Goal: Obtain resource: Download file/media

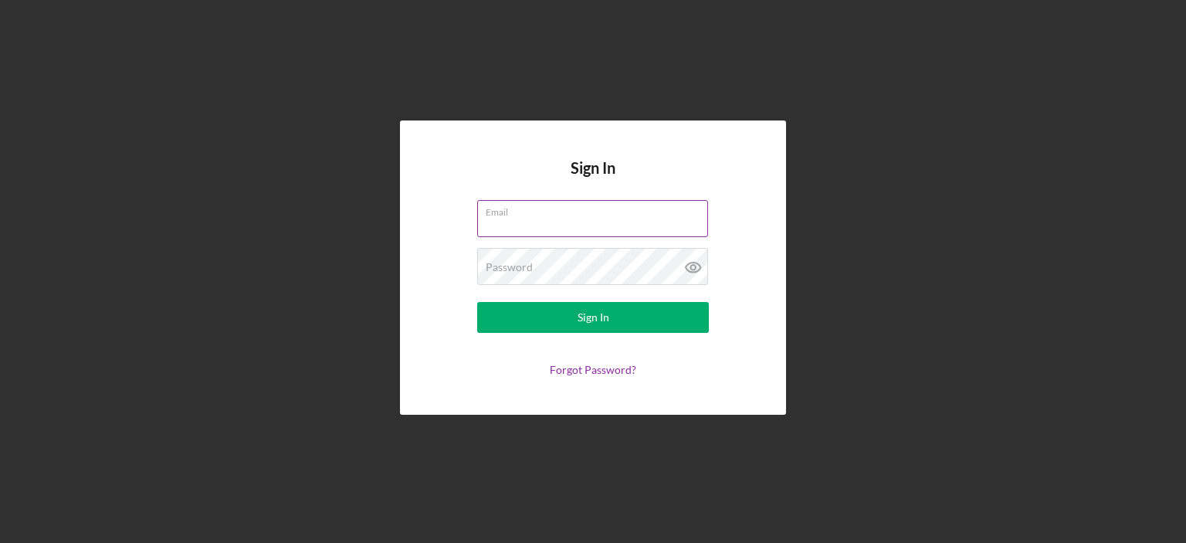
click at [540, 221] on input "Email" at bounding box center [592, 218] width 231 height 37
click at [541, 220] on input "Email" at bounding box center [592, 218] width 231 height 37
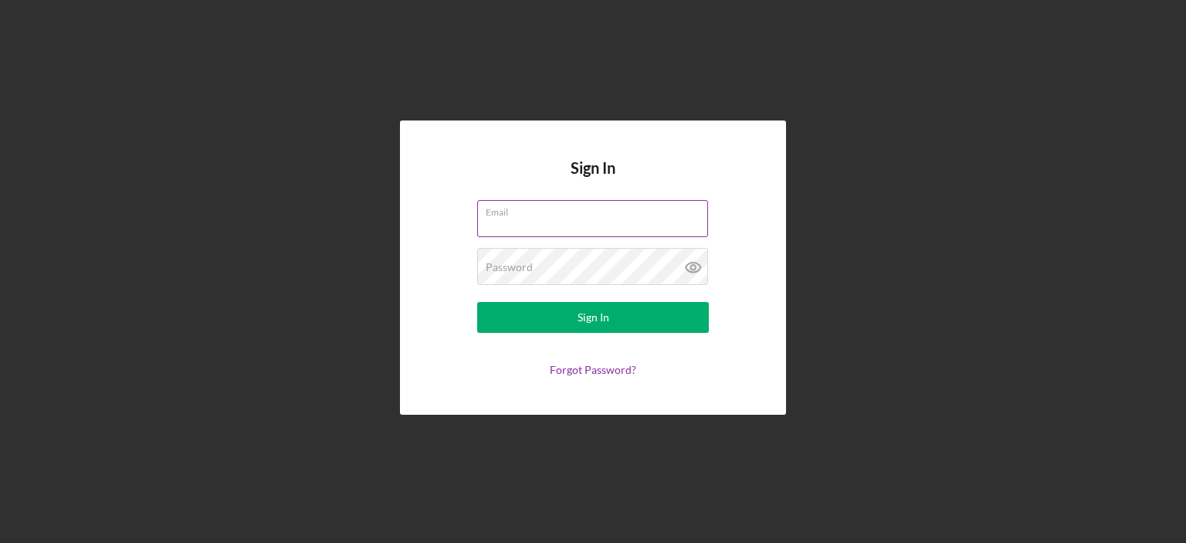
click at [541, 220] on input "Email" at bounding box center [592, 218] width 231 height 37
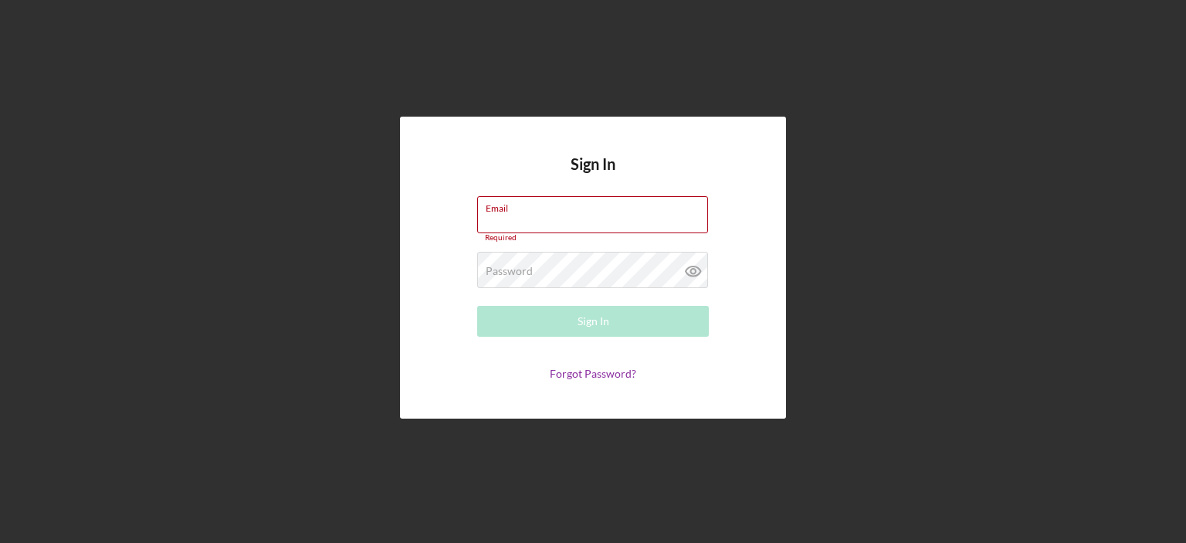
type input "[PERSON_NAME][EMAIL_ADDRESS][DOMAIN_NAME]"
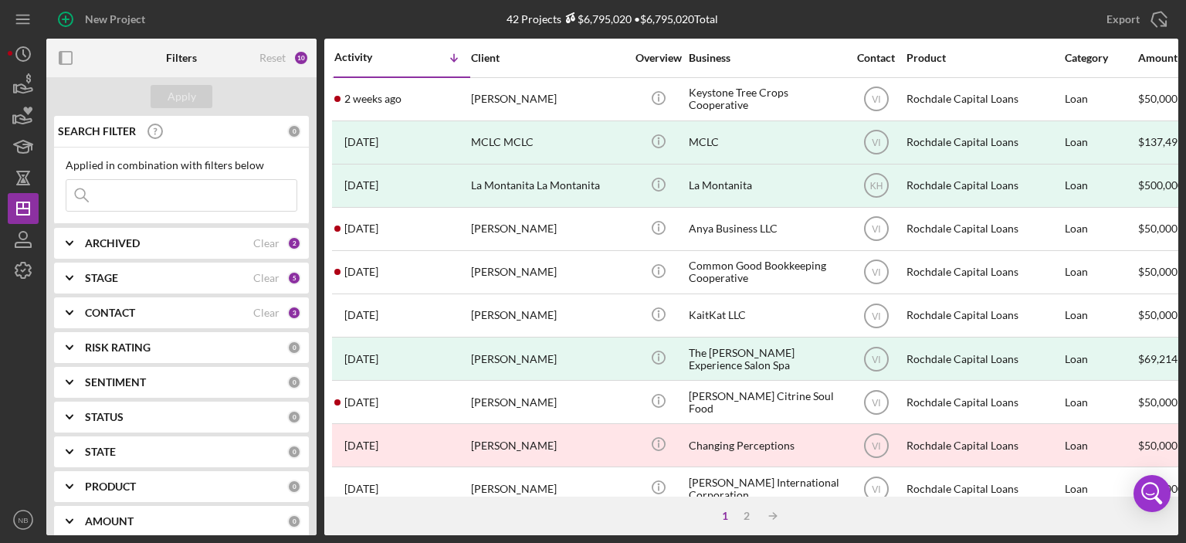
click at [68, 242] on icon "Icon/Expander" at bounding box center [69, 243] width 39 height 39
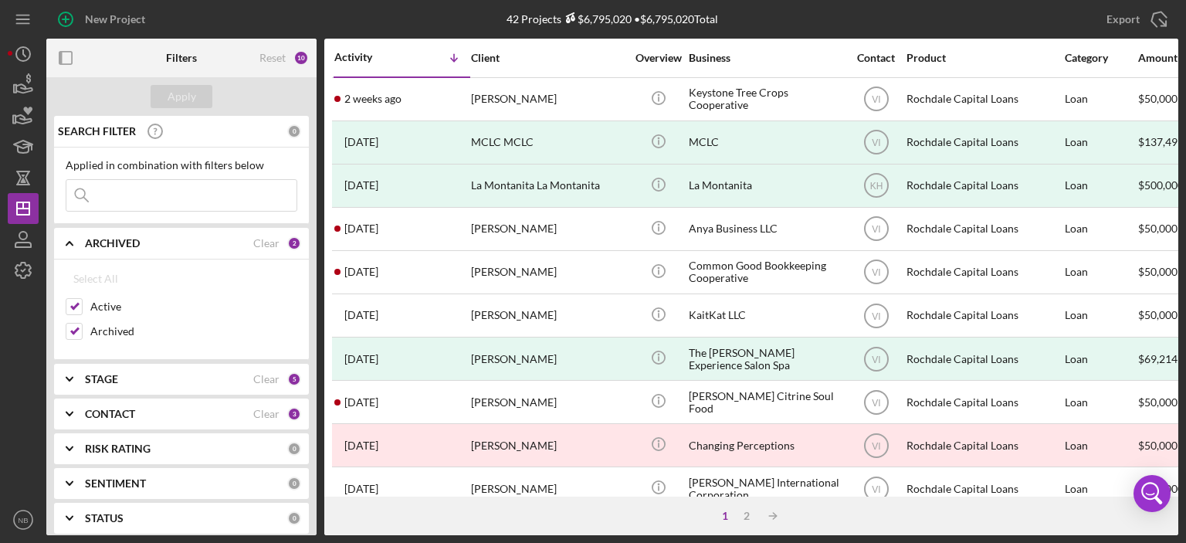
click at [68, 242] on polyline at bounding box center [69, 243] width 6 height 3
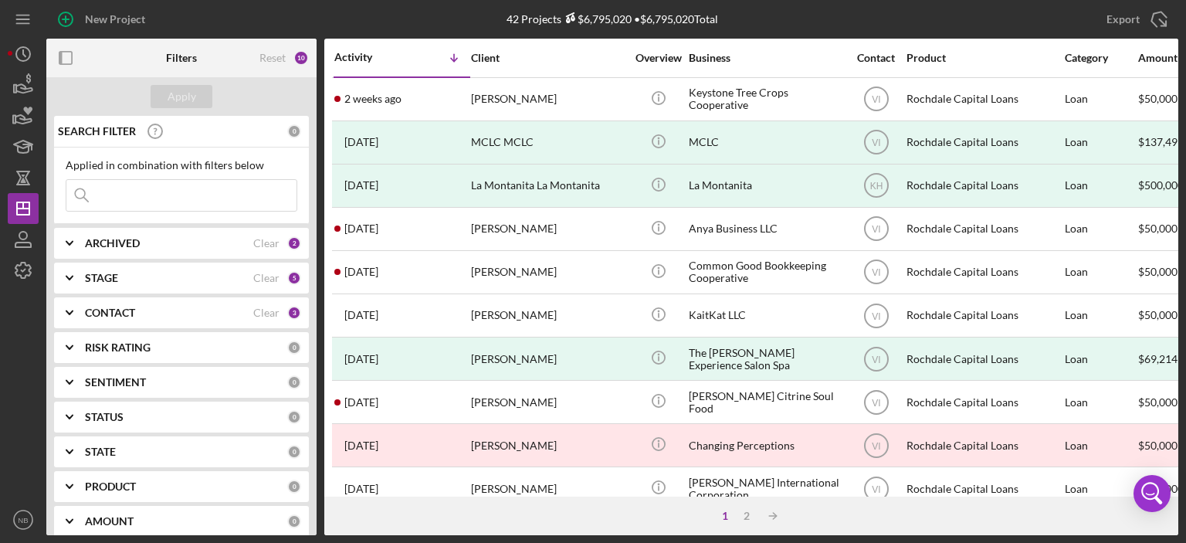
click at [77, 275] on icon "Icon/Expander" at bounding box center [69, 278] width 39 height 39
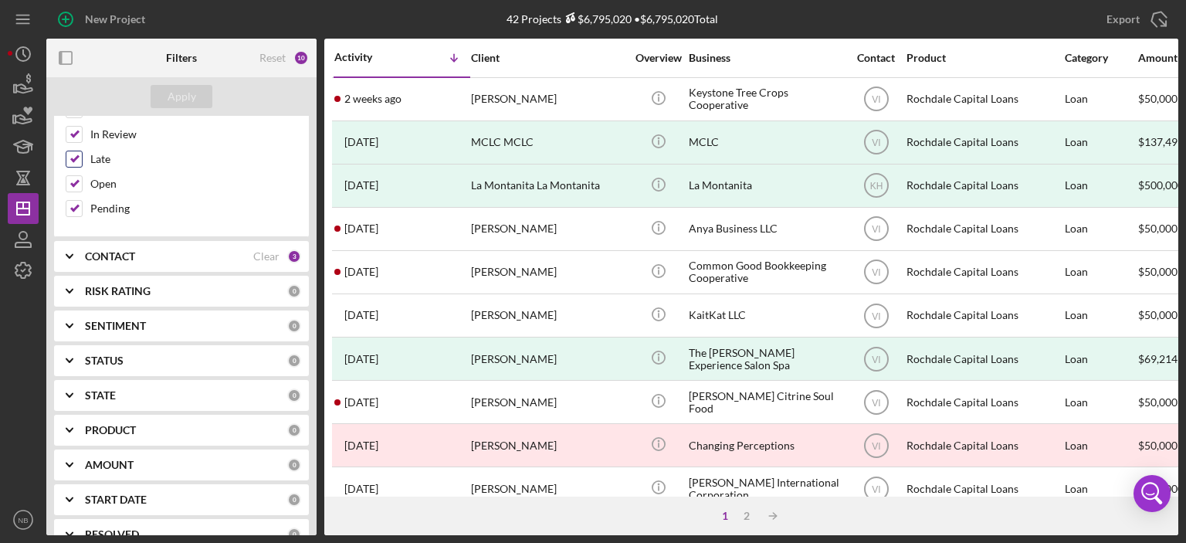
scroll to position [77, 0]
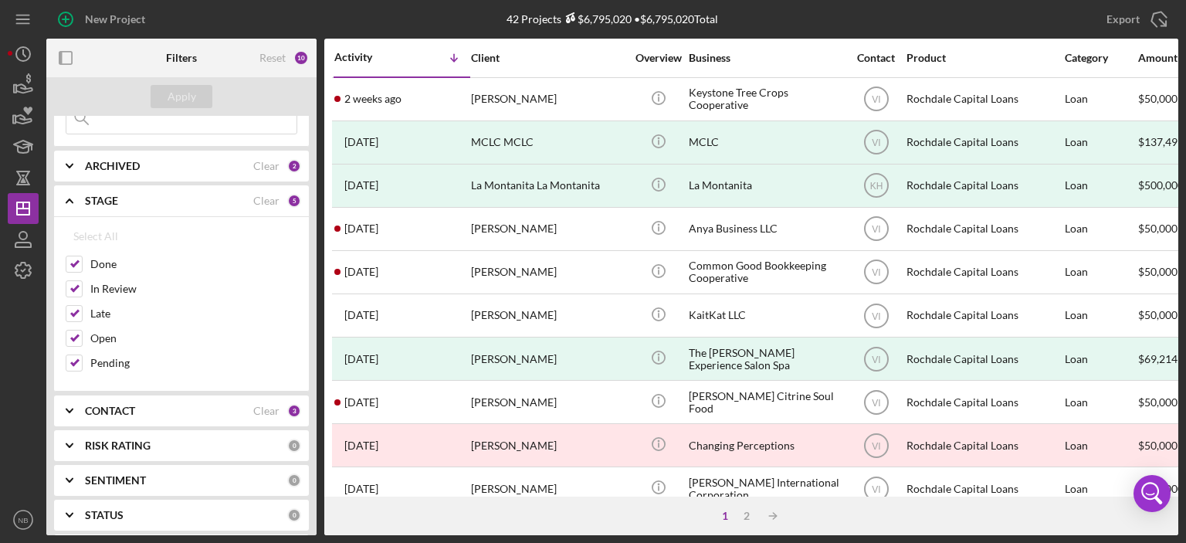
click at [71, 199] on polyline at bounding box center [69, 200] width 6 height 3
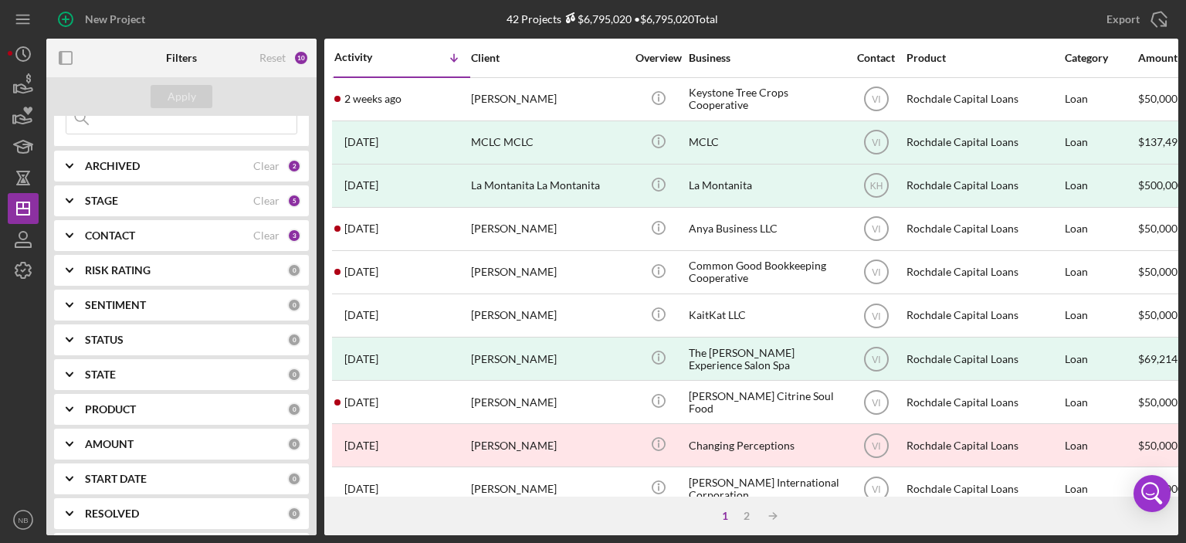
click at [65, 234] on icon "Icon/Expander" at bounding box center [69, 235] width 39 height 39
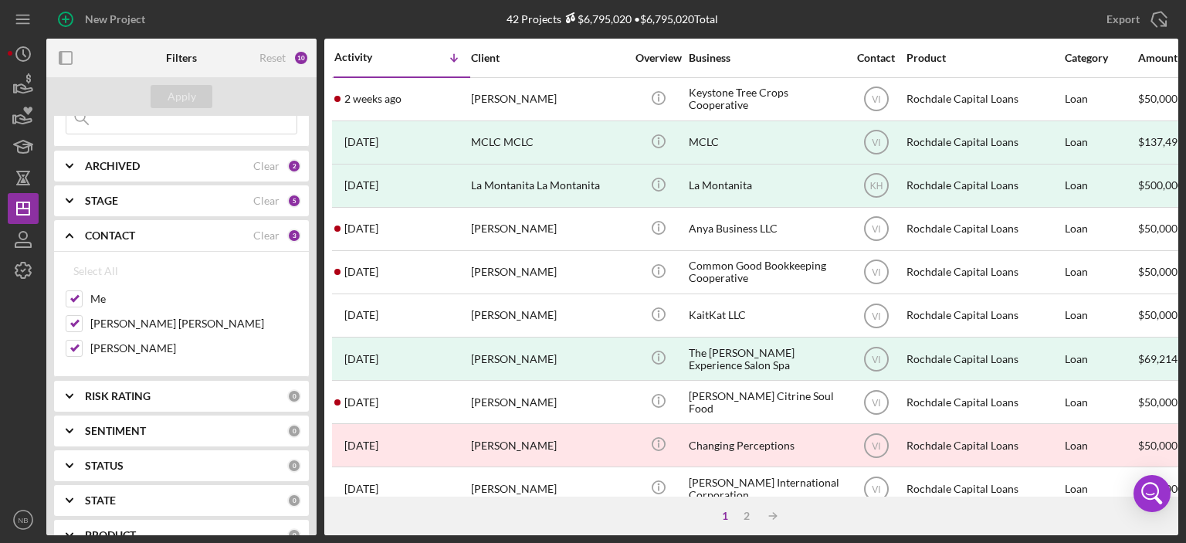
click at [70, 232] on icon "Icon/Expander" at bounding box center [69, 235] width 39 height 39
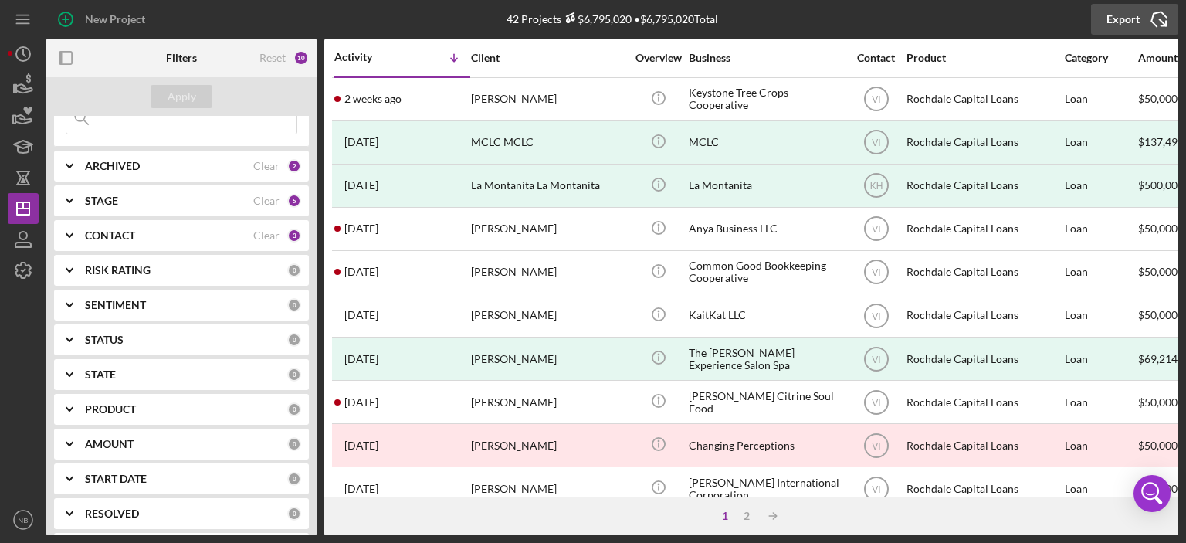
click at [1120, 13] on div "Export" at bounding box center [1122, 19] width 33 height 31
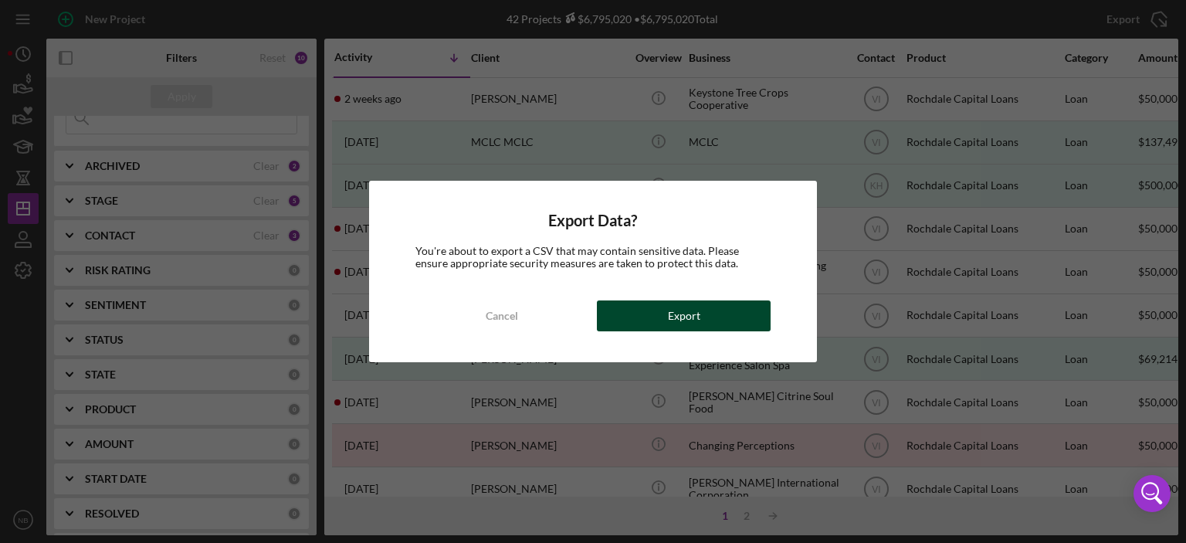
click at [665, 317] on button "Export" at bounding box center [684, 315] width 174 height 31
